Goal: Information Seeking & Learning: Learn about a topic

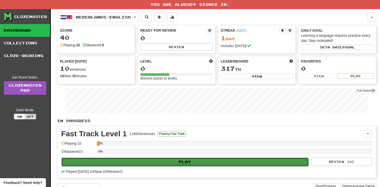
click at [173, 165] on button "Play" at bounding box center [184, 162] width 247 height 9
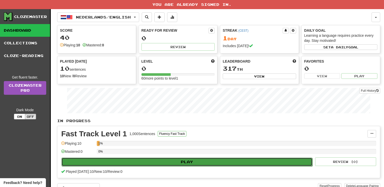
select select "**"
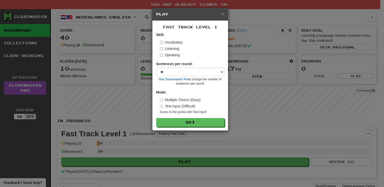
click at [170, 54] on label "Speaking" at bounding box center [170, 55] width 20 height 5
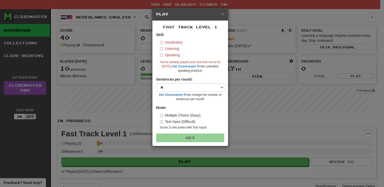
click at [177, 121] on label "Text Input (Difficult)" at bounding box center [178, 121] width 36 height 5
click at [174, 116] on label "Multiple Choice (Easy)" at bounding box center [180, 115] width 41 height 5
click at [165, 44] on label "Vocabulary" at bounding box center [171, 42] width 23 height 5
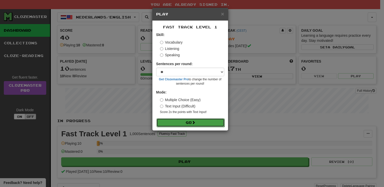
click at [190, 126] on button "Go" at bounding box center [190, 123] width 68 height 9
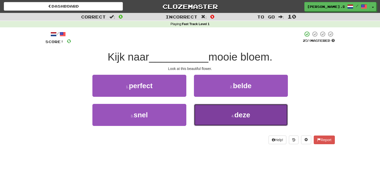
click at [223, 114] on button "4 . deze" at bounding box center [241, 115] width 94 height 22
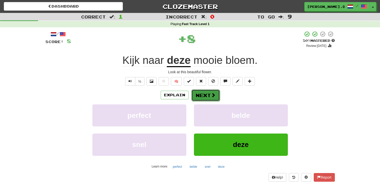
click at [203, 97] on button "Next" at bounding box center [205, 96] width 28 height 12
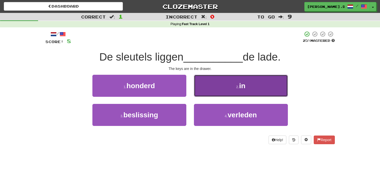
click at [234, 80] on button "2 . in" at bounding box center [241, 86] width 94 height 22
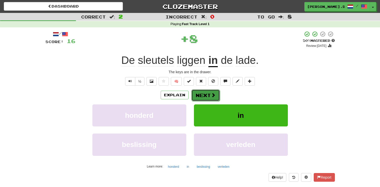
click at [205, 94] on button "Next" at bounding box center [205, 96] width 28 height 12
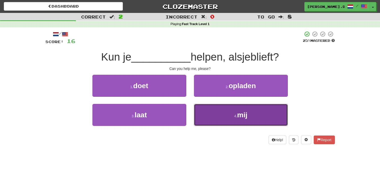
click at [249, 116] on button "4 . mij" at bounding box center [241, 115] width 94 height 22
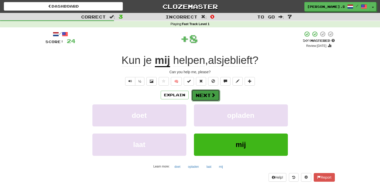
click at [215, 96] on button "Next" at bounding box center [205, 96] width 28 height 12
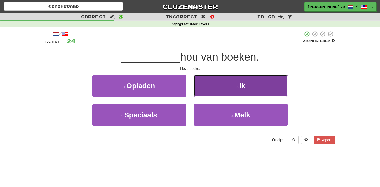
click at [226, 77] on button "2 . Ik" at bounding box center [241, 86] width 94 height 22
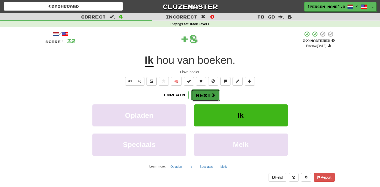
click at [201, 93] on button "Next" at bounding box center [205, 96] width 28 height 12
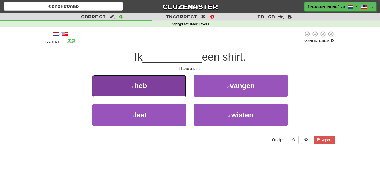
click at [165, 92] on button "1 . heb" at bounding box center [139, 86] width 94 height 22
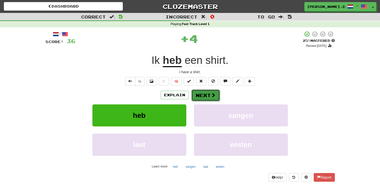
click at [209, 93] on button "Next" at bounding box center [205, 96] width 28 height 12
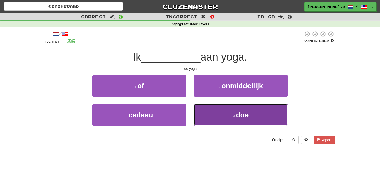
click at [225, 115] on button "4 . doe" at bounding box center [241, 115] width 94 height 22
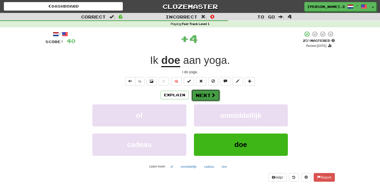
click at [215, 97] on button "Next" at bounding box center [205, 96] width 28 height 12
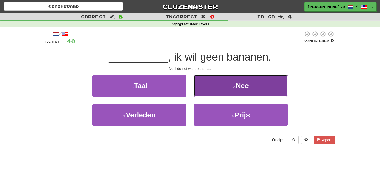
click at [221, 87] on button "2 . Nee" at bounding box center [241, 86] width 94 height 22
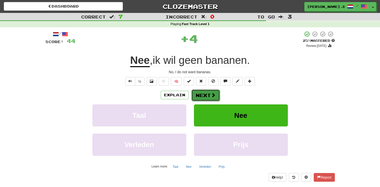
click at [211, 95] on span at bounding box center [213, 95] width 5 height 5
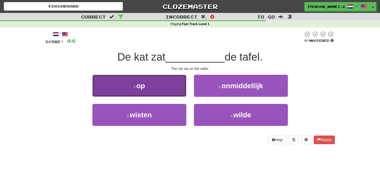
click at [152, 77] on button "1 . op" at bounding box center [139, 86] width 94 height 22
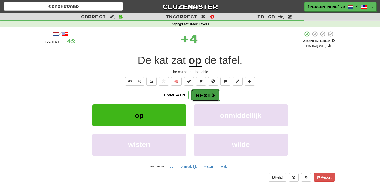
click at [205, 93] on button "Next" at bounding box center [205, 96] width 28 height 12
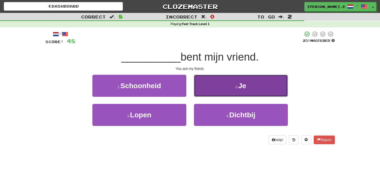
click at [221, 91] on button "2 . Je" at bounding box center [241, 86] width 94 height 22
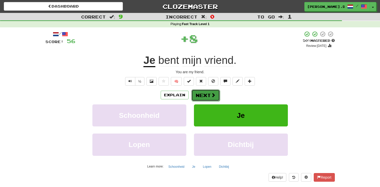
click at [205, 92] on button "Next" at bounding box center [205, 96] width 28 height 12
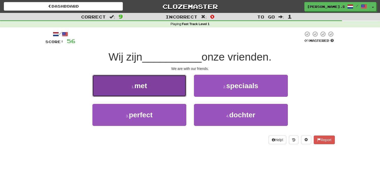
click at [150, 86] on button "1 . met" at bounding box center [139, 86] width 94 height 22
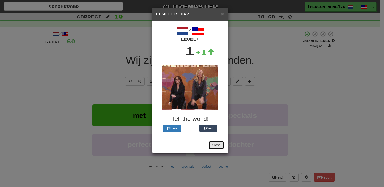
click at [214, 147] on button "Close" at bounding box center [216, 145] width 16 height 9
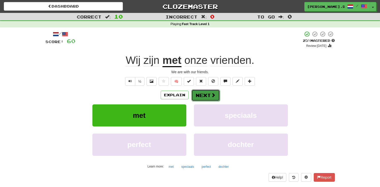
click at [212, 96] on span at bounding box center [213, 95] width 5 height 5
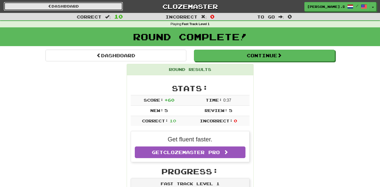
click at [99, 7] on link "Dashboard" at bounding box center [63, 6] width 119 height 9
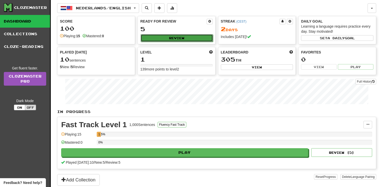
click at [180, 37] on button "Review" at bounding box center [177, 38] width 72 height 8
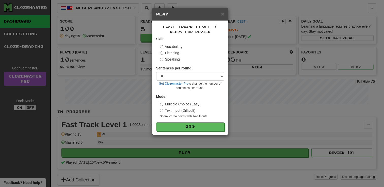
click at [224, 16] on div "× Play" at bounding box center [190, 14] width 76 height 13
click at [222, 14] on span "×" at bounding box center [222, 14] width 3 height 6
